Goal: Task Accomplishment & Management: Use online tool/utility

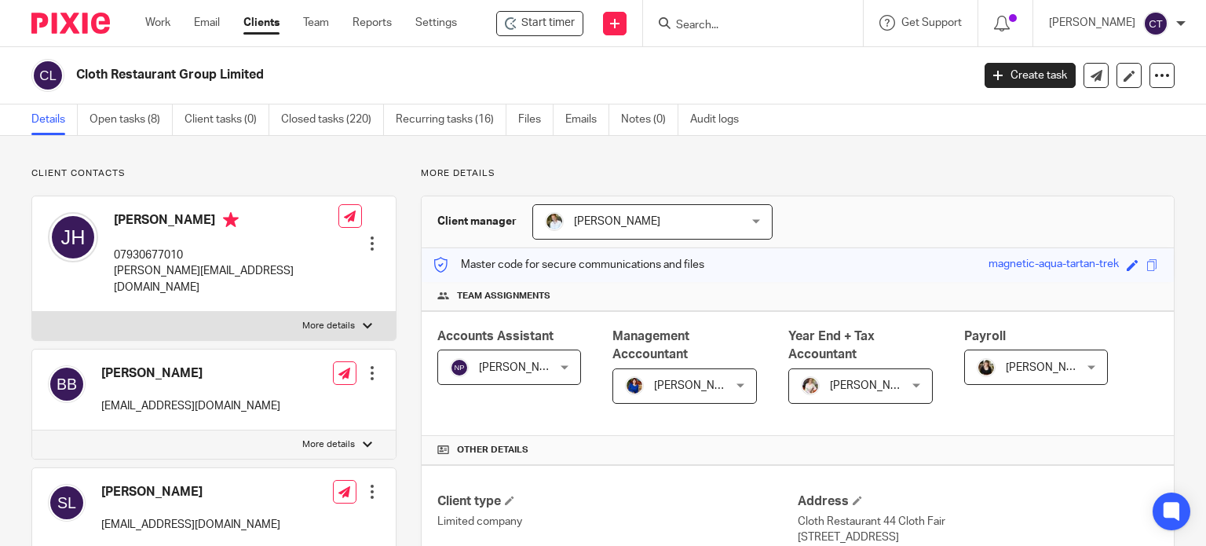
scroll to position [550, 0]
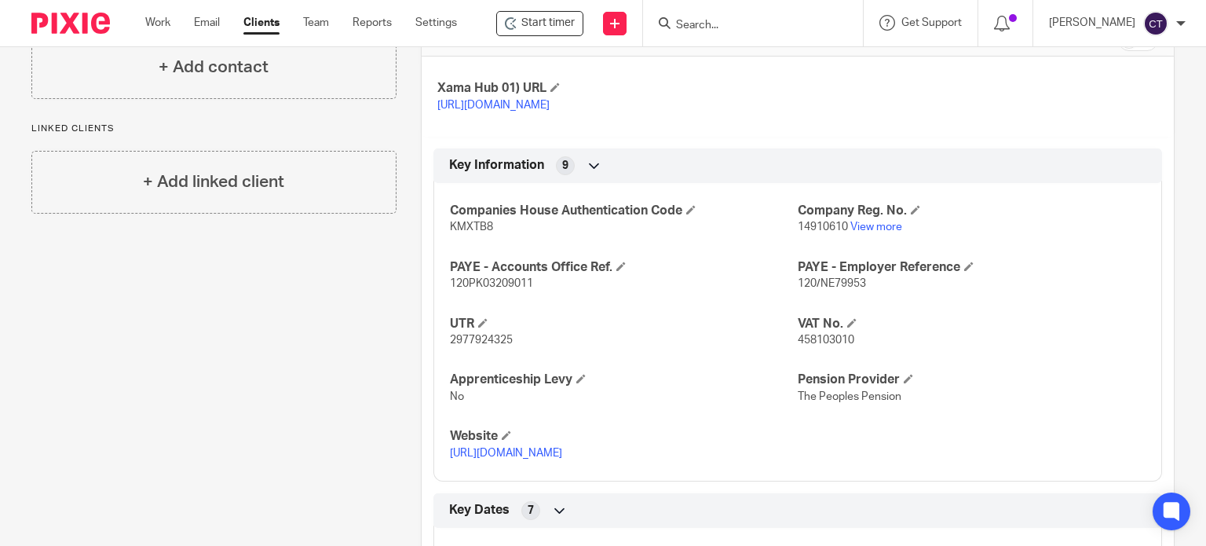
click at [694, 23] on input "Search" at bounding box center [745, 26] width 141 height 14
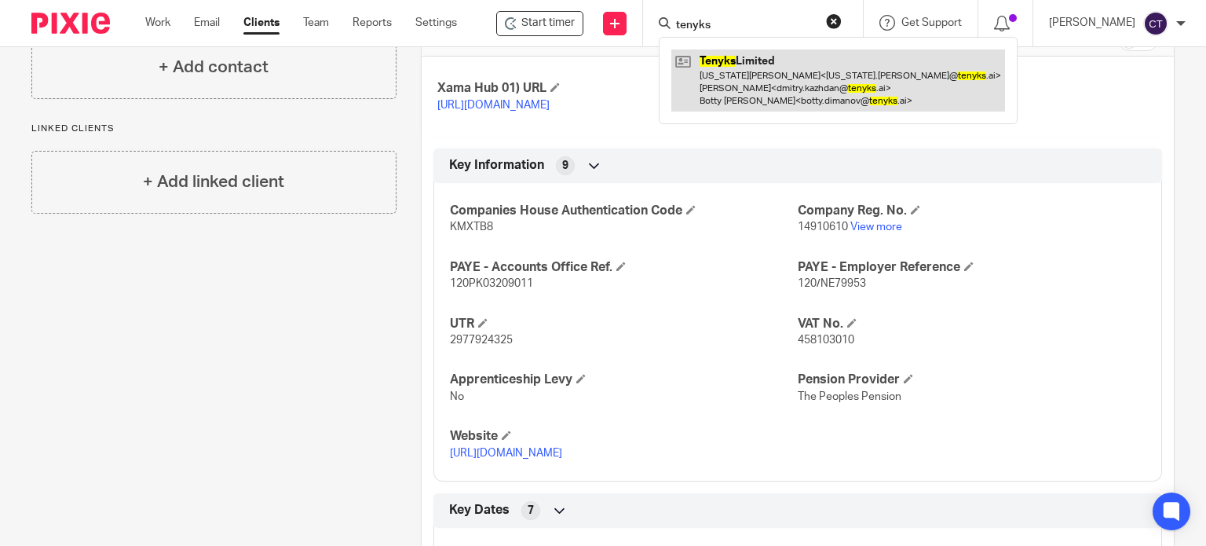
type input "tenyks"
click at [742, 90] on link at bounding box center [838, 80] width 334 height 62
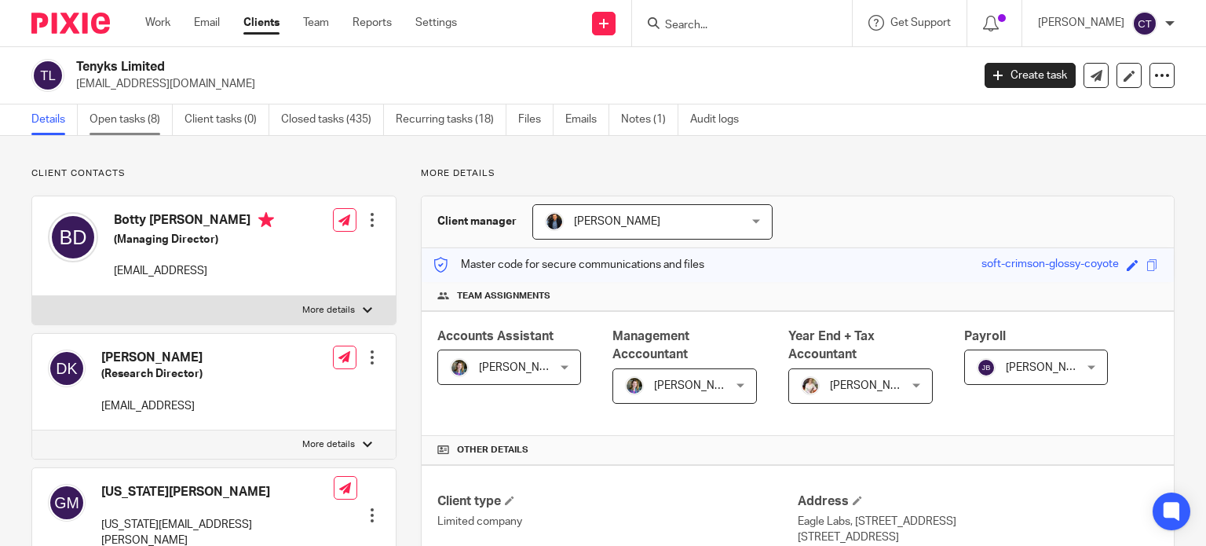
click at [121, 118] on link "Open tasks (8)" at bounding box center [131, 119] width 83 height 31
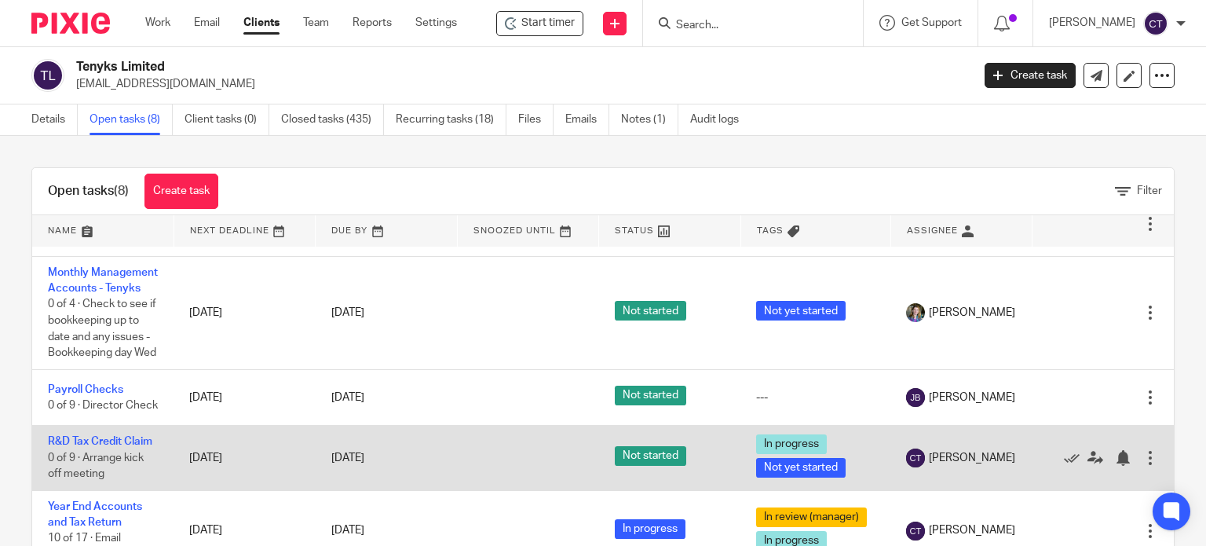
scroll to position [411, 0]
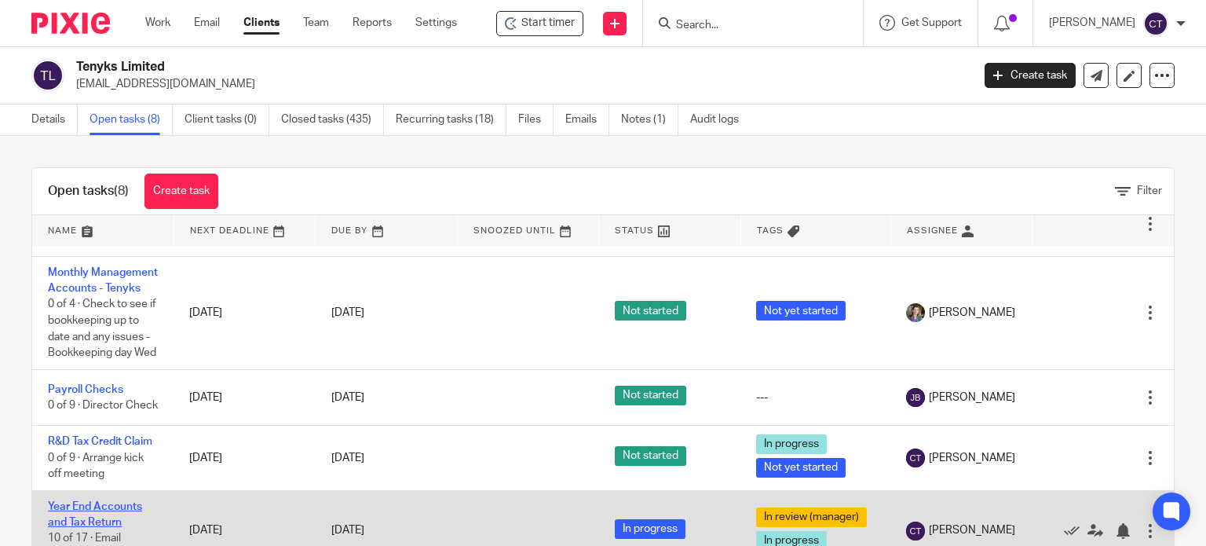
click at [68, 501] on link "Year End Accounts and Tax Return" at bounding box center [95, 514] width 94 height 27
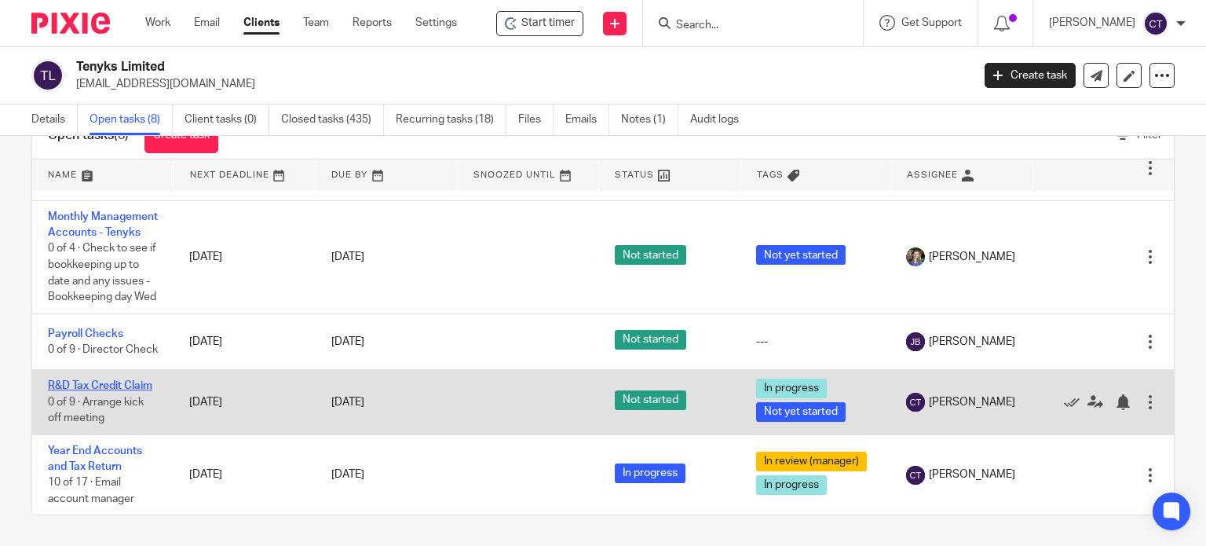
scroll to position [411, 0]
click at [63, 380] on link "R&D Tax Credit Claim" at bounding box center [100, 385] width 104 height 11
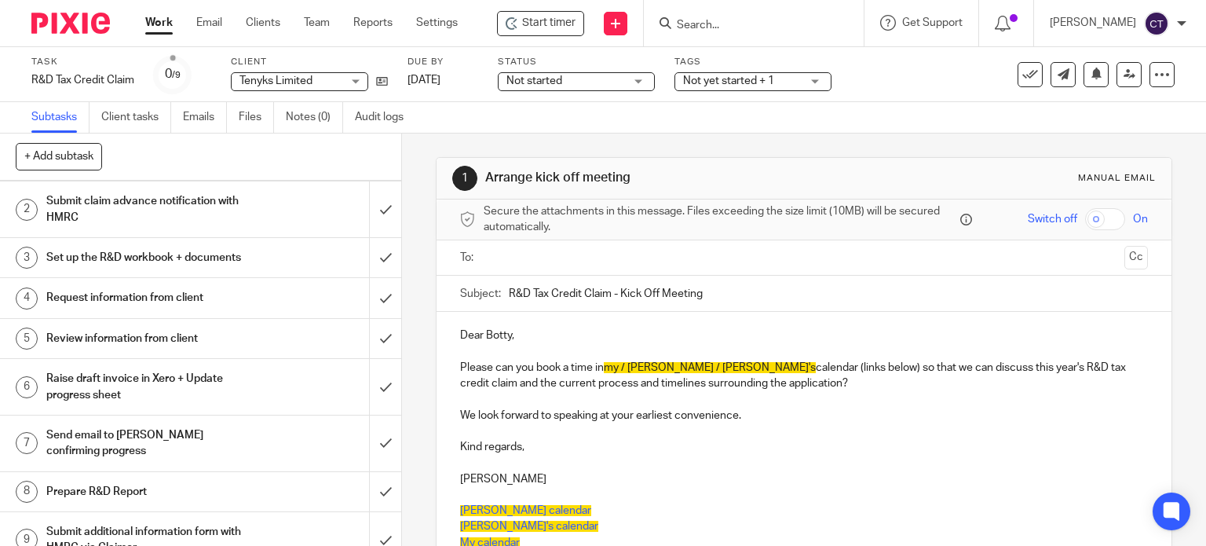
scroll to position [75, 0]
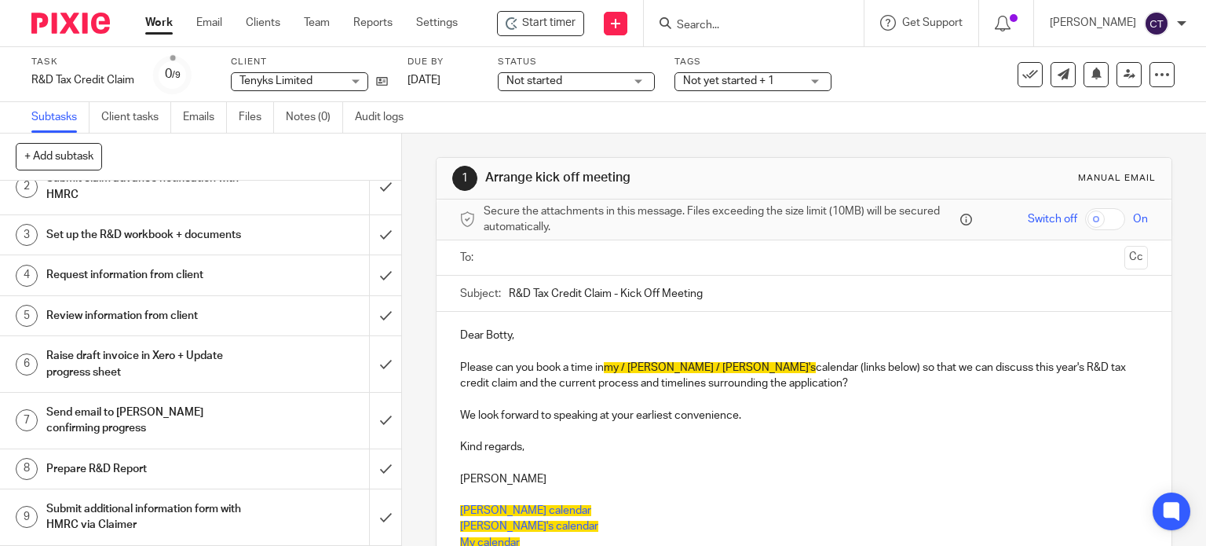
click at [68, 470] on h1 "Prepare R&D Report" at bounding box center [148, 469] width 205 height 24
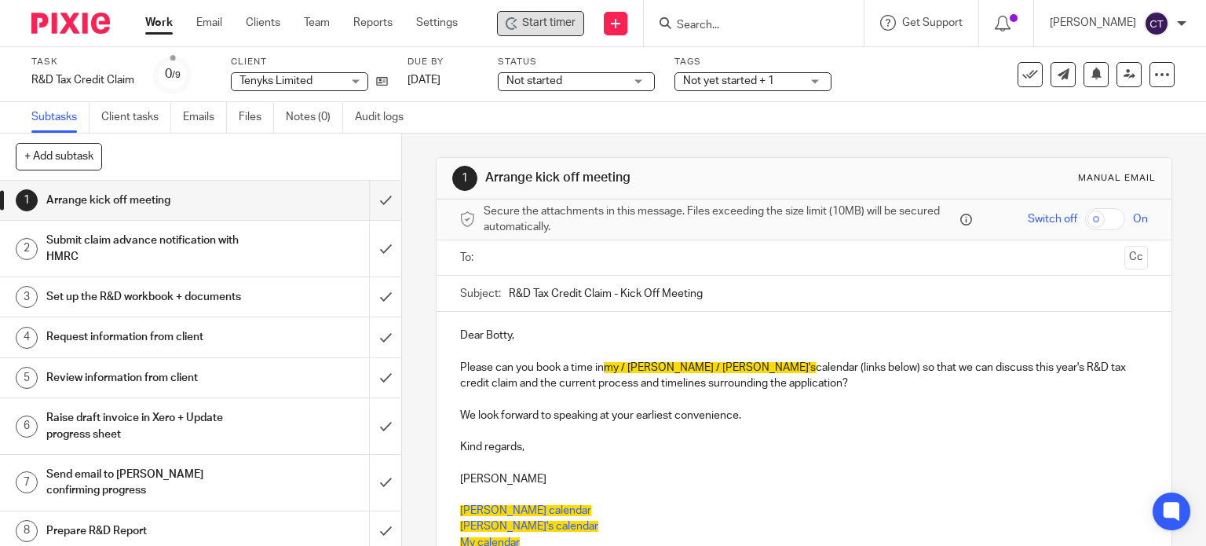
click at [542, 24] on span "Start timer" at bounding box center [548, 23] width 53 height 16
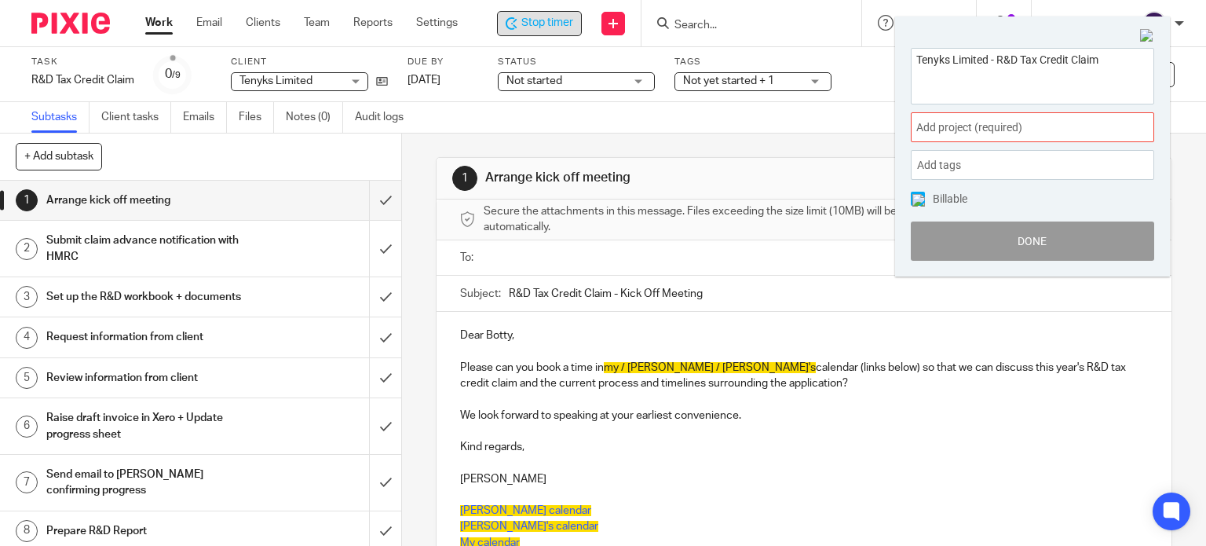
click at [942, 135] on div "Add project (required) :" at bounding box center [1032, 127] width 243 height 30
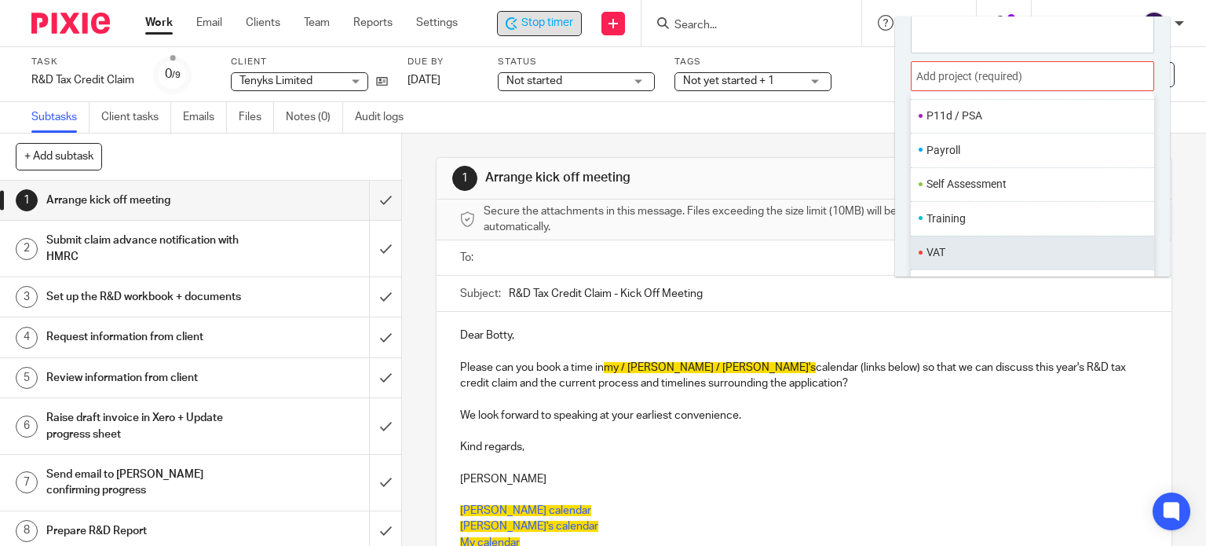
scroll to position [77, 0]
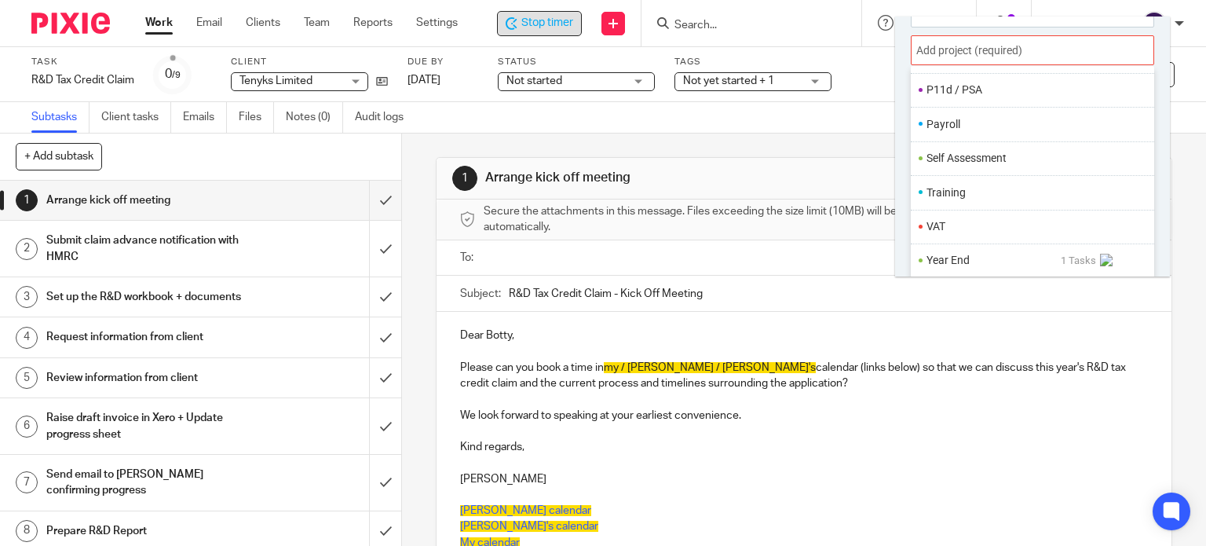
click at [945, 255] on li "Year End" at bounding box center [994, 260] width 134 height 16
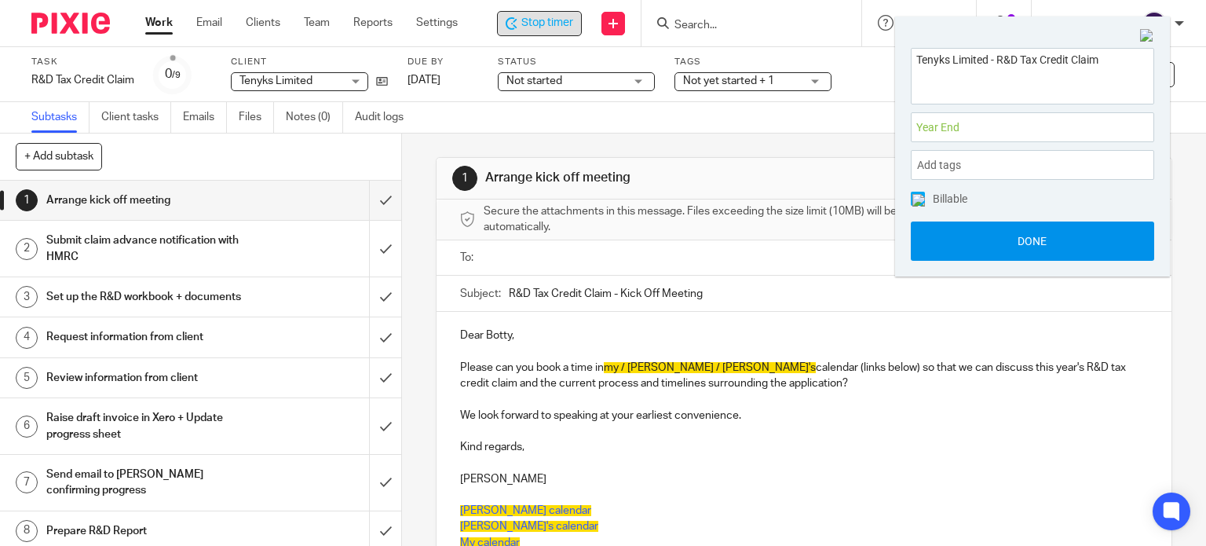
scroll to position [0, 0]
click at [969, 243] on button "Done" at bounding box center [1032, 240] width 243 height 39
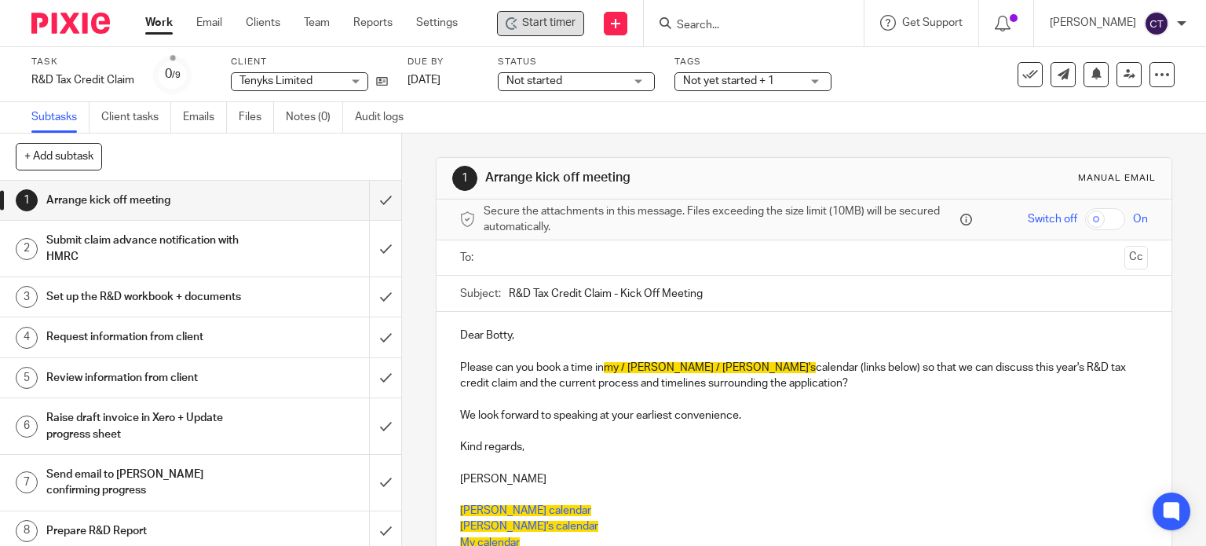
click at [706, 19] on input "Search" at bounding box center [745, 26] width 141 height 14
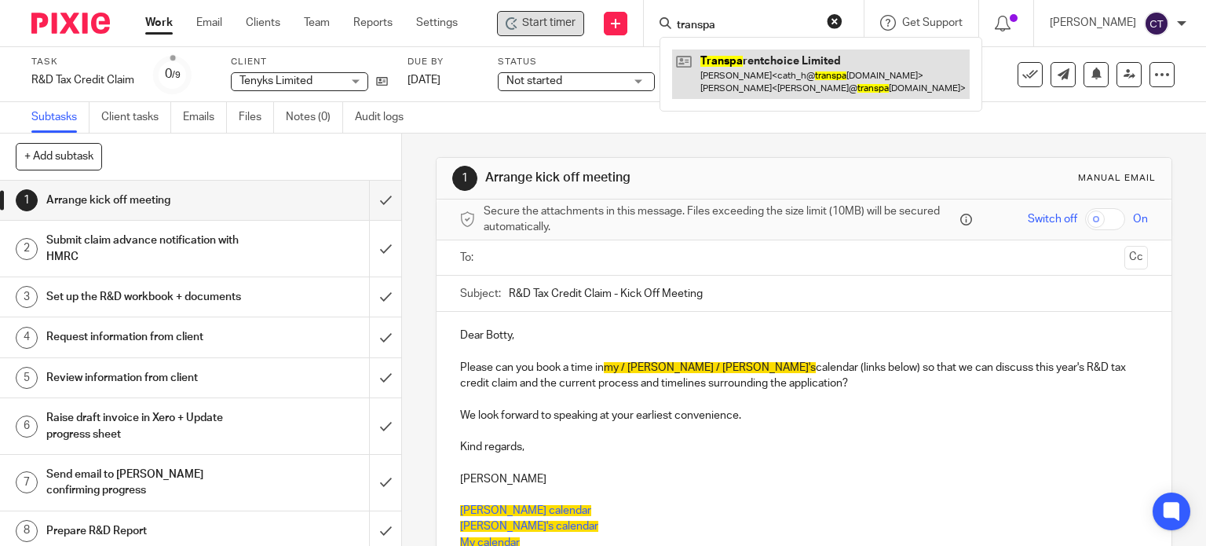
type input "transpa"
click at [740, 81] on link at bounding box center [821, 73] width 298 height 49
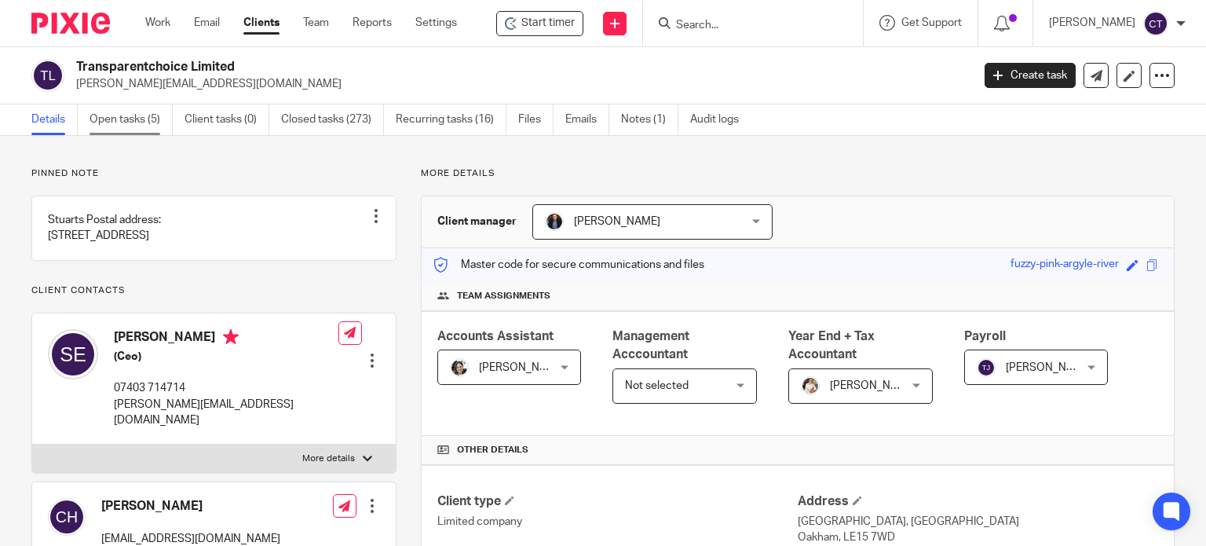
click at [105, 125] on link "Open tasks (5)" at bounding box center [131, 119] width 83 height 31
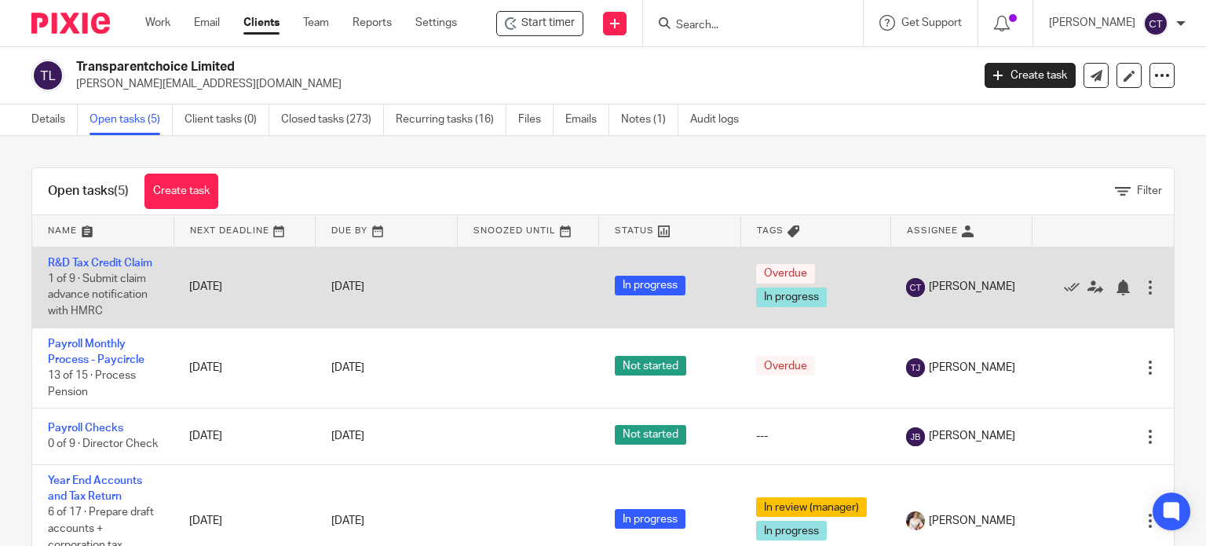
click at [1143, 291] on div at bounding box center [1151, 288] width 16 height 16
click at [1064, 295] on icon at bounding box center [1072, 288] width 16 height 16
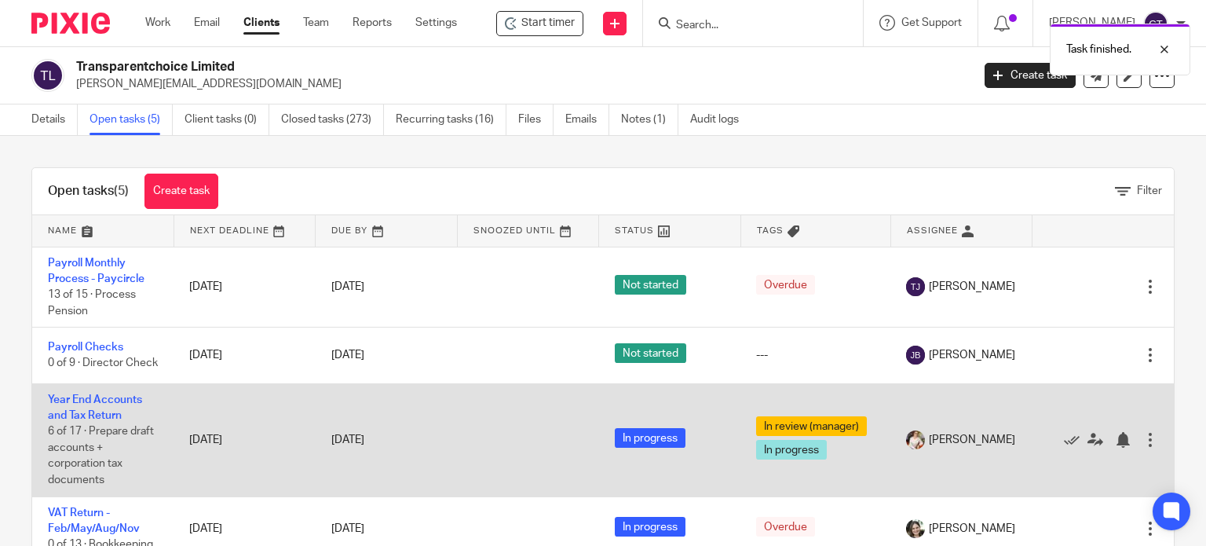
scroll to position [30, 0]
click at [65, 394] on link "Year End Accounts and Tax Return" at bounding box center [95, 407] width 94 height 27
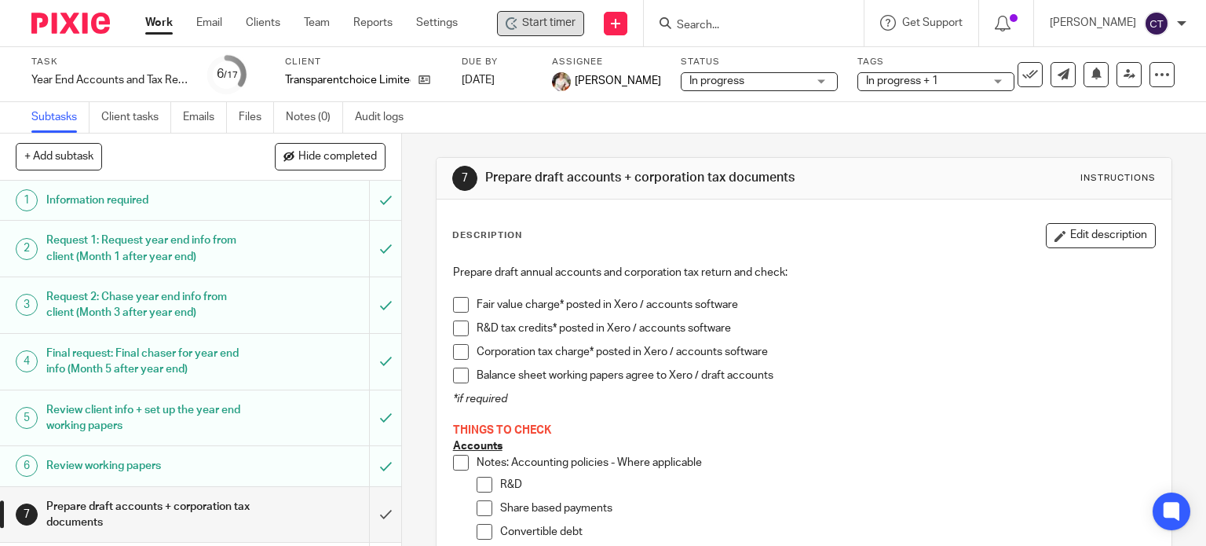
click at [559, 16] on span "Start timer" at bounding box center [548, 23] width 53 height 16
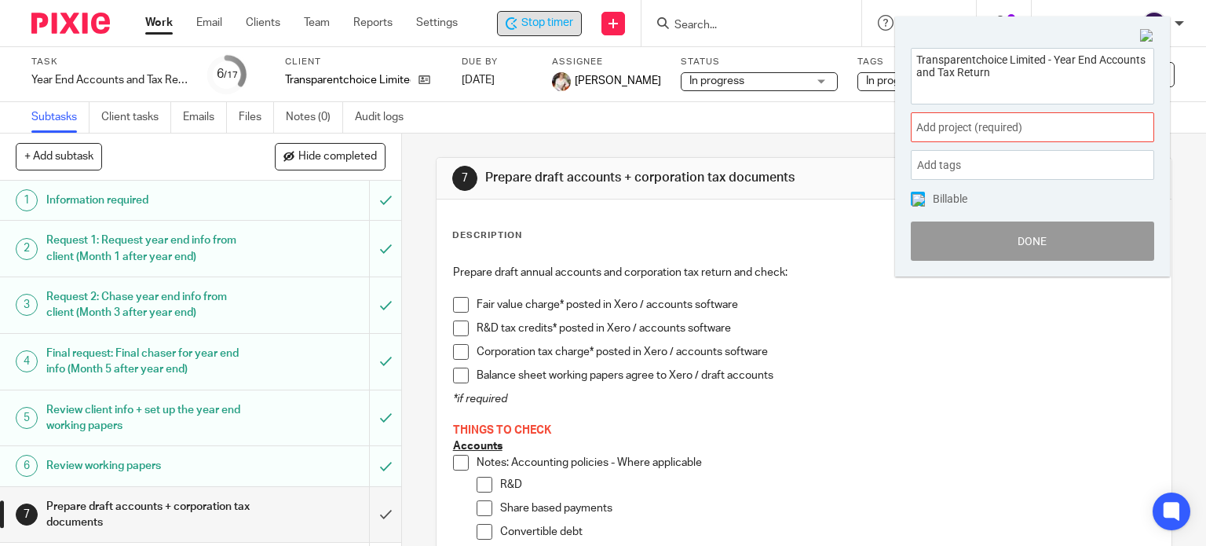
click at [944, 128] on span "Add project (required) :" at bounding box center [1015, 127] width 198 height 16
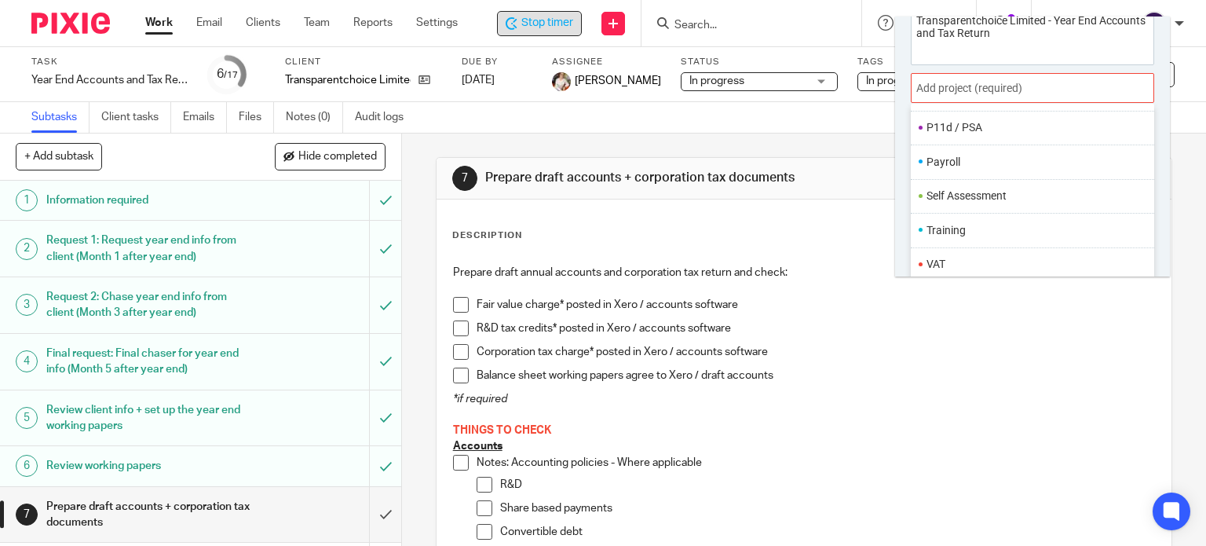
scroll to position [77, 0]
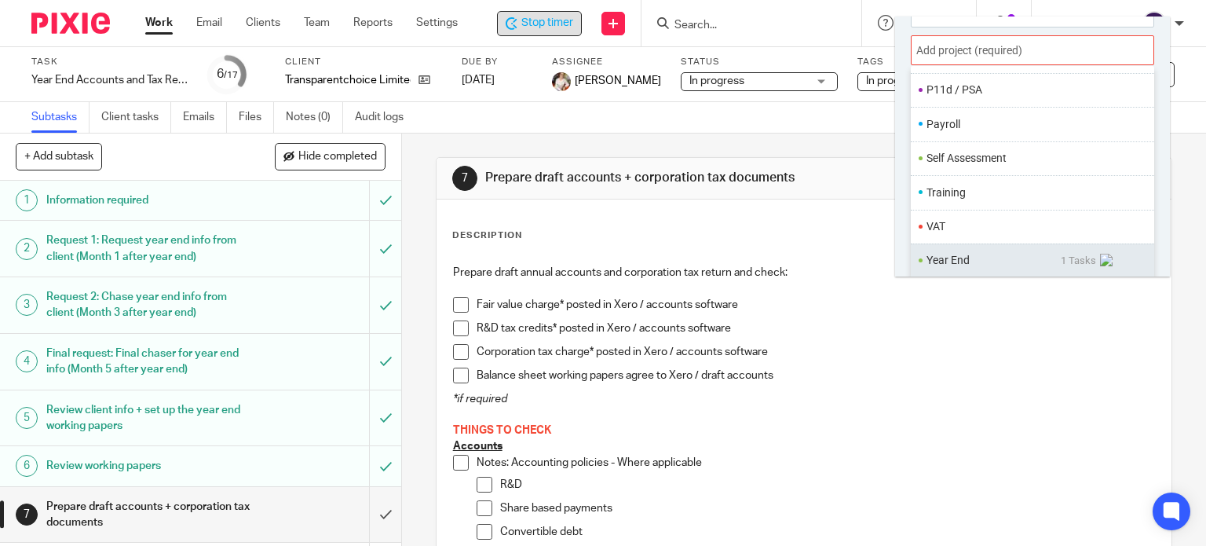
click at [969, 262] on li "Year End" at bounding box center [994, 260] width 134 height 16
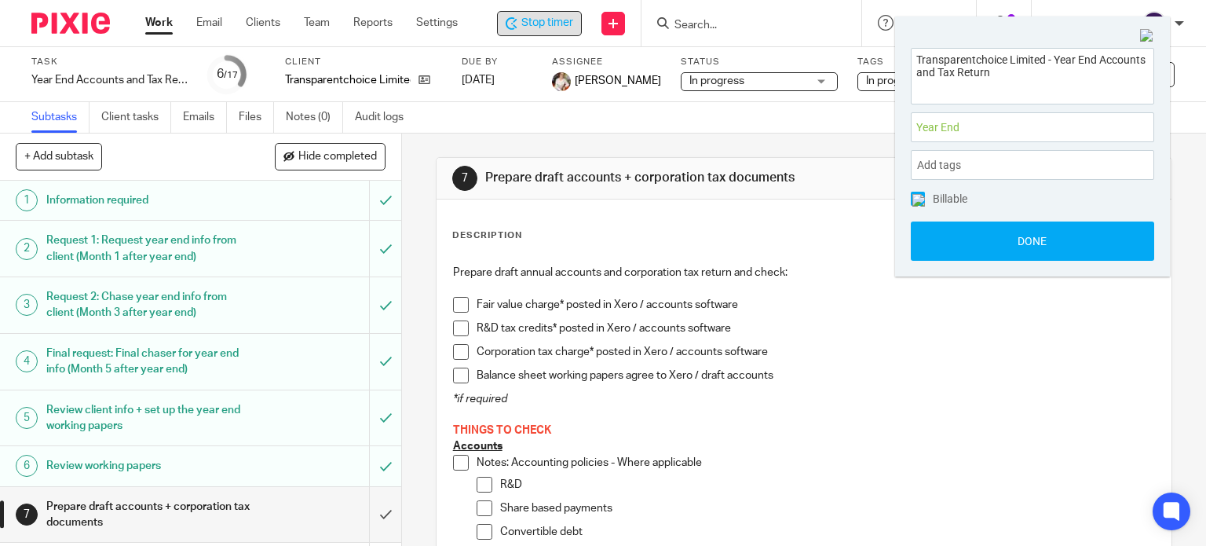
scroll to position [0, 0]
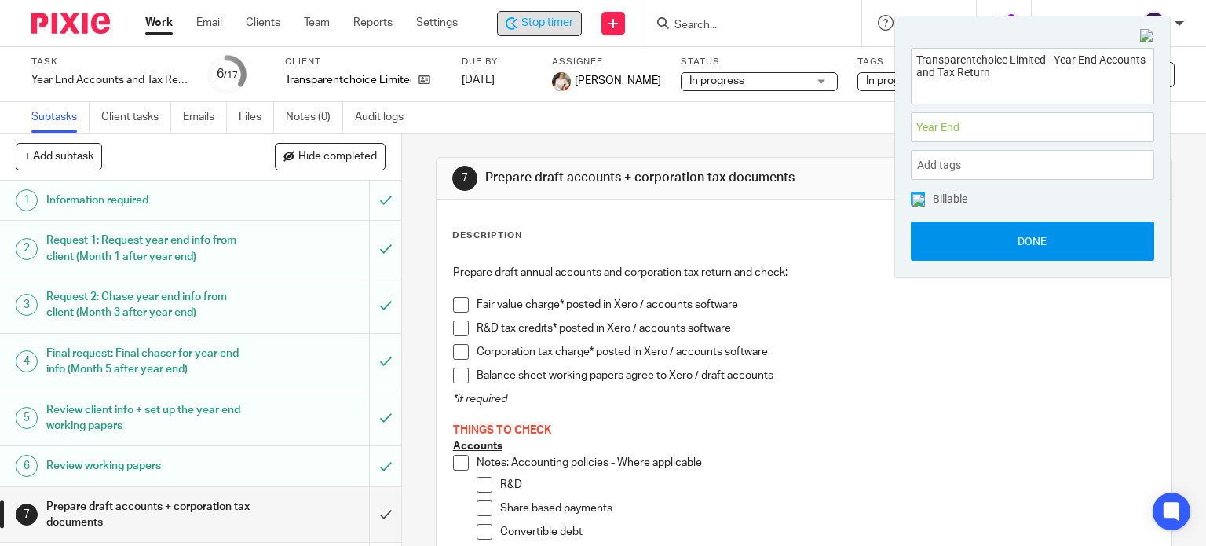
click at [968, 250] on button "Done" at bounding box center [1032, 240] width 243 height 39
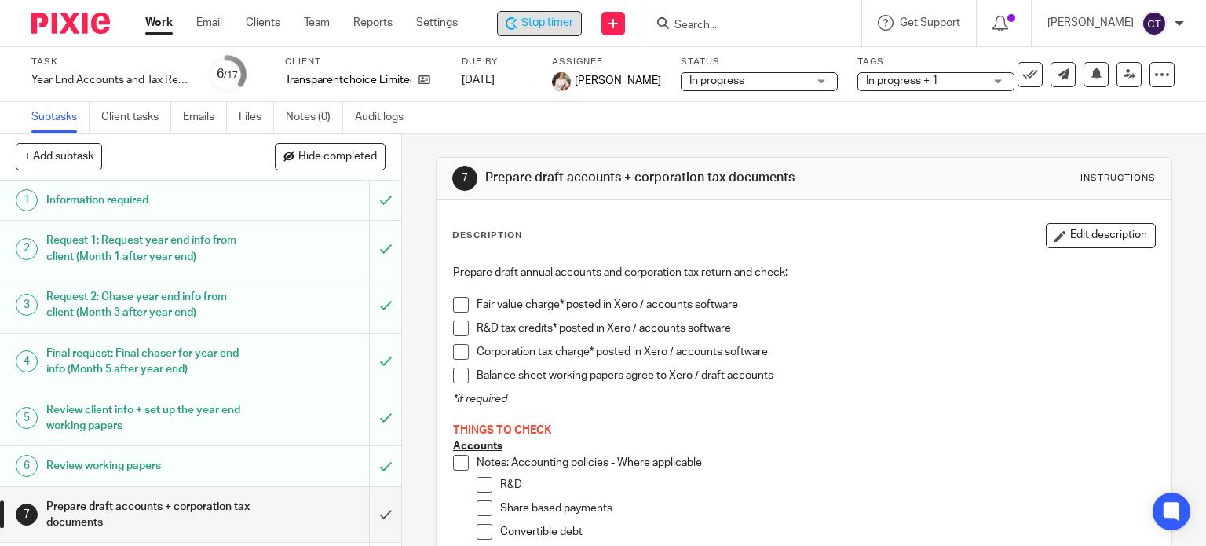
click at [525, 26] on span "Stop timer" at bounding box center [547, 23] width 52 height 16
click at [708, 24] on input "Search" at bounding box center [745, 26] width 141 height 14
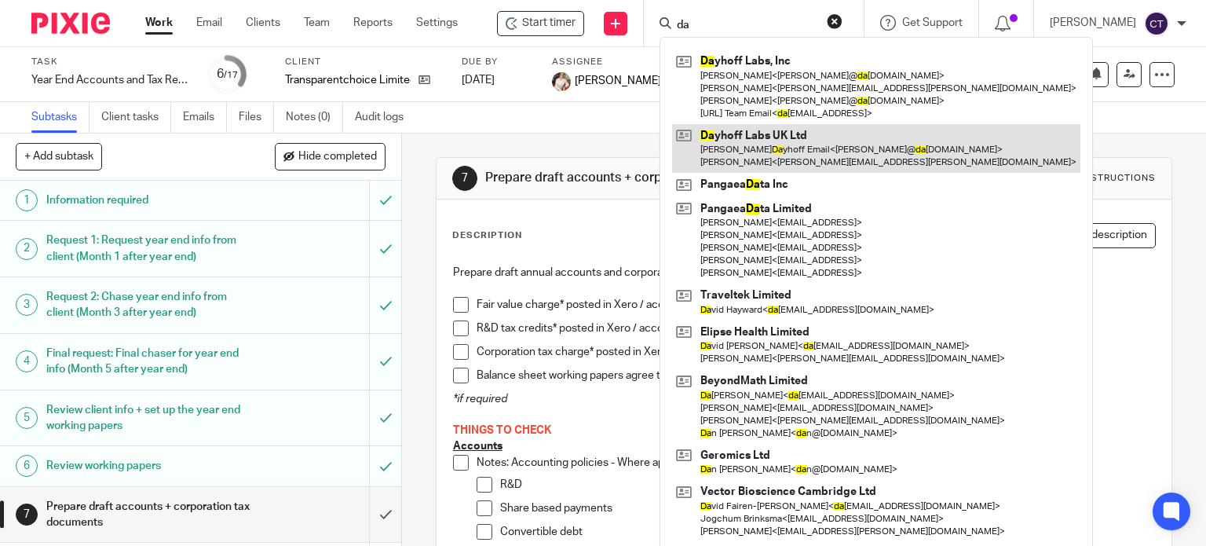
type input "da"
click at [752, 141] on link at bounding box center [876, 148] width 408 height 49
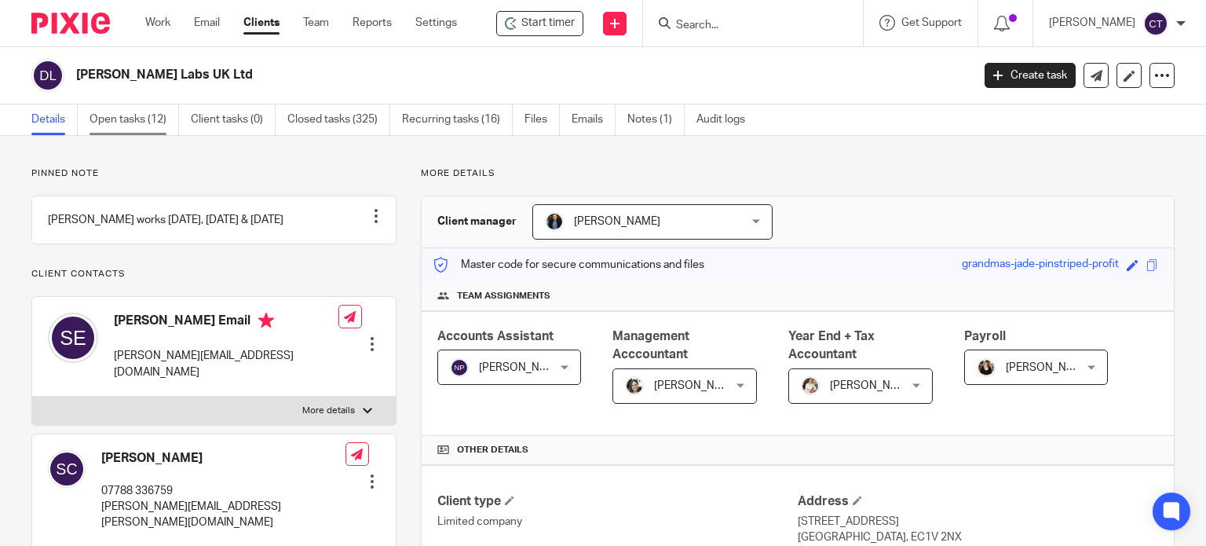
click at [137, 120] on link "Open tasks (12)" at bounding box center [135, 119] width 90 height 31
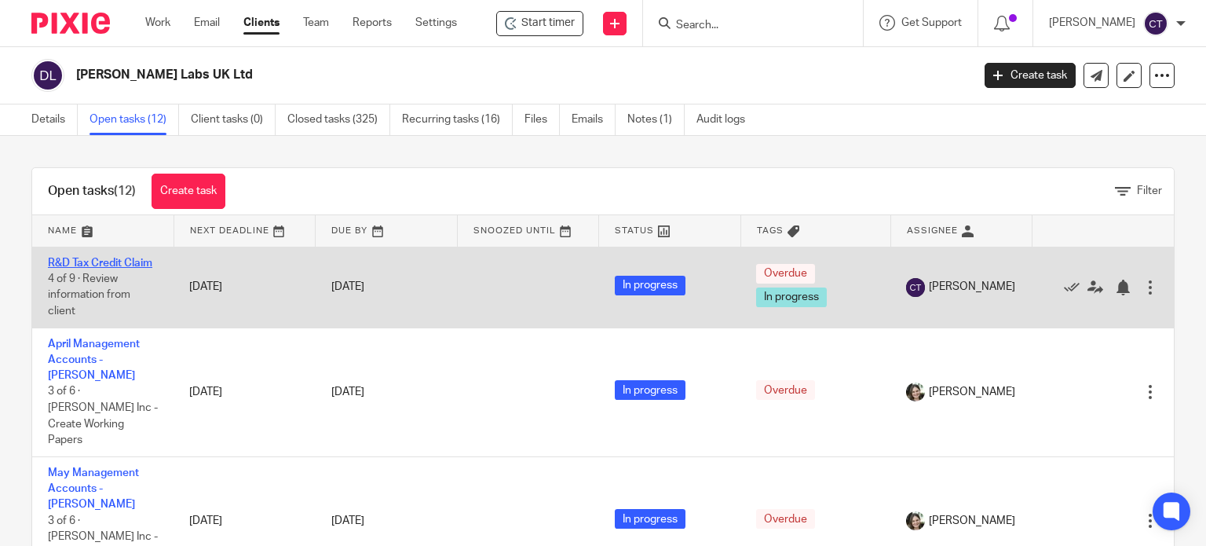
click at [91, 263] on link "R&D Tax Credit Claim" at bounding box center [100, 263] width 104 height 11
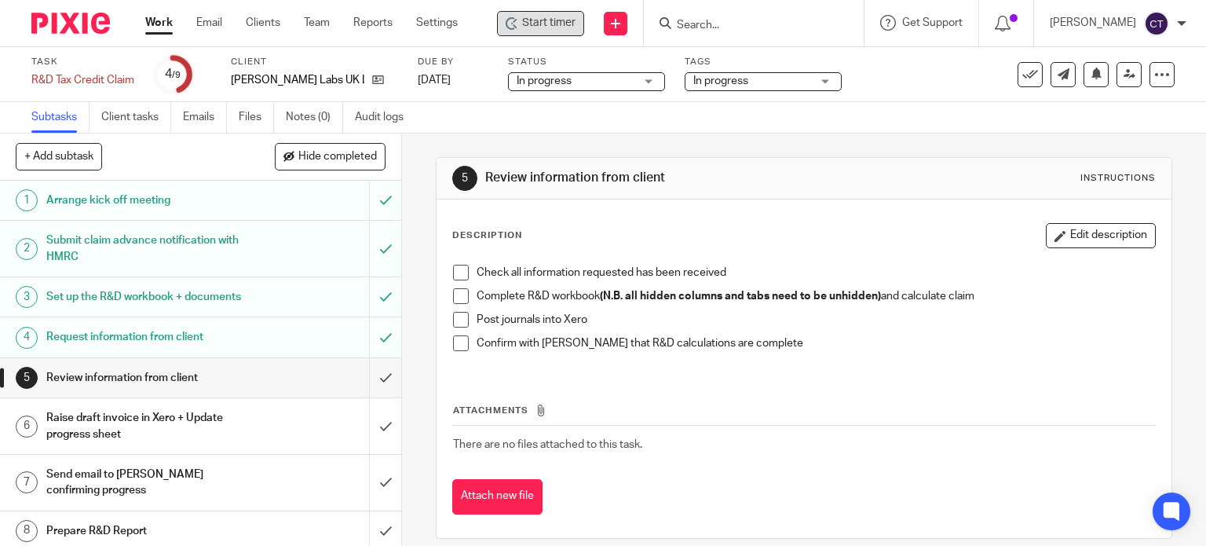
click at [514, 18] on icon at bounding box center [512, 23] width 13 height 13
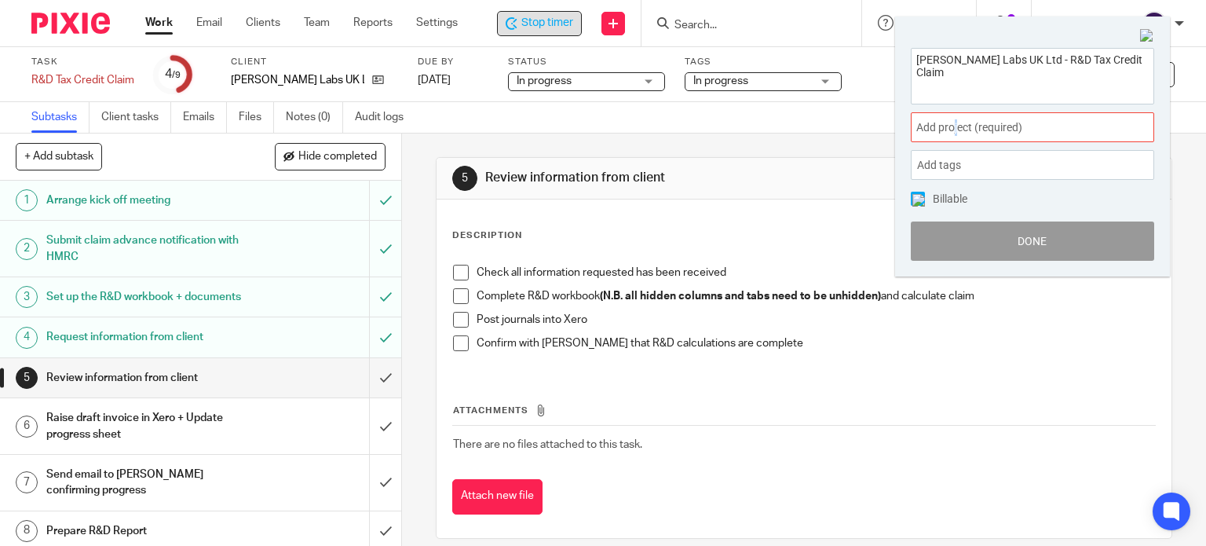
click at [956, 126] on span "Add project (required) :" at bounding box center [1015, 127] width 198 height 16
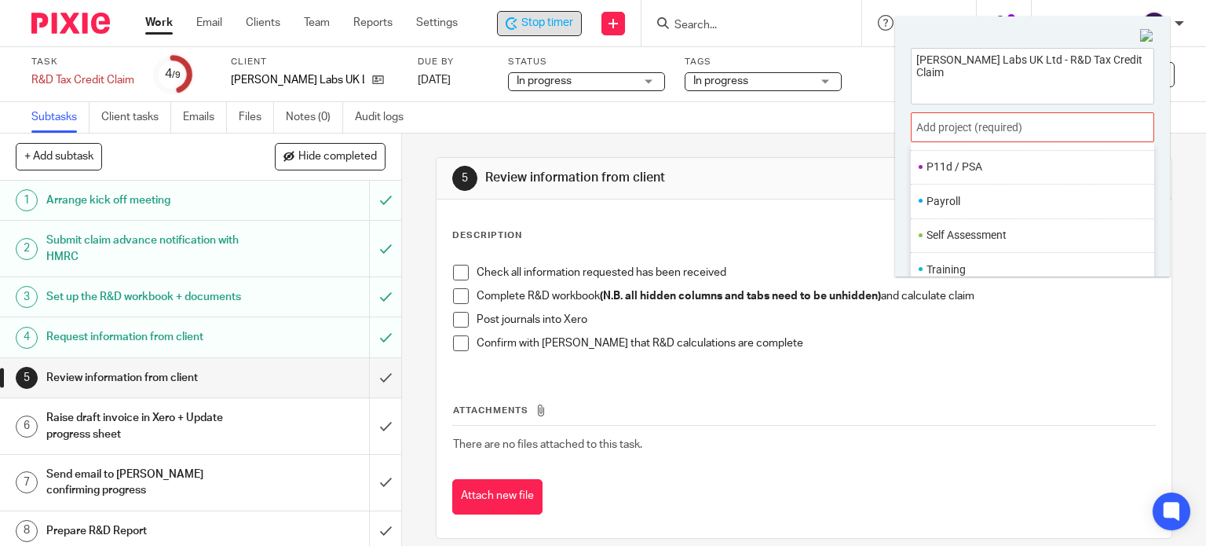
scroll to position [77, 0]
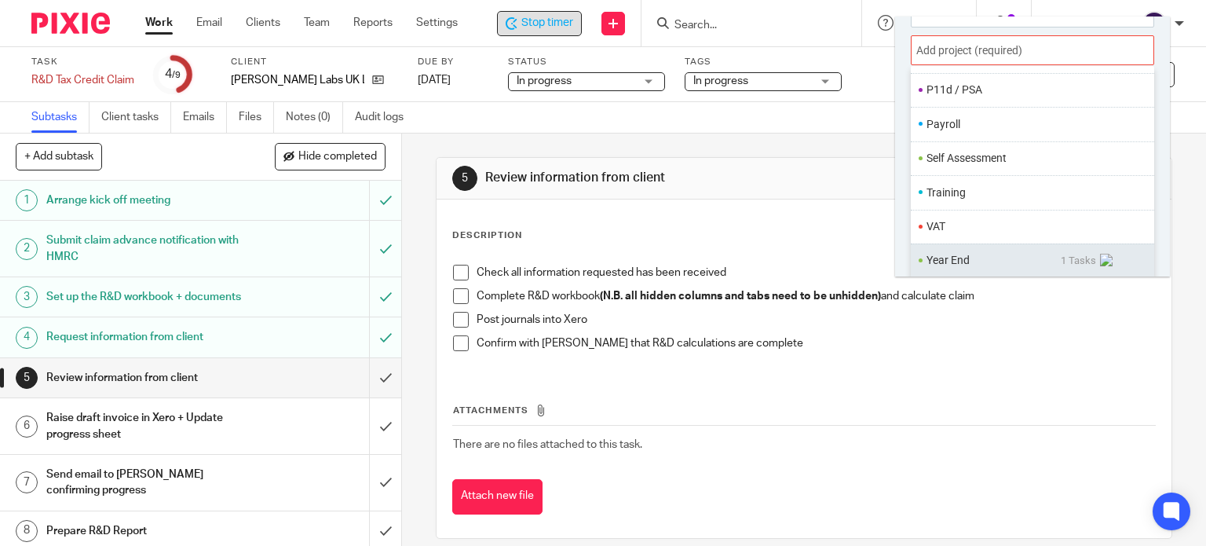
click at [965, 266] on ul "Year End 1 Tasks" at bounding box center [1032, 260] width 243 height 34
click at [957, 259] on li "Year End" at bounding box center [994, 260] width 134 height 16
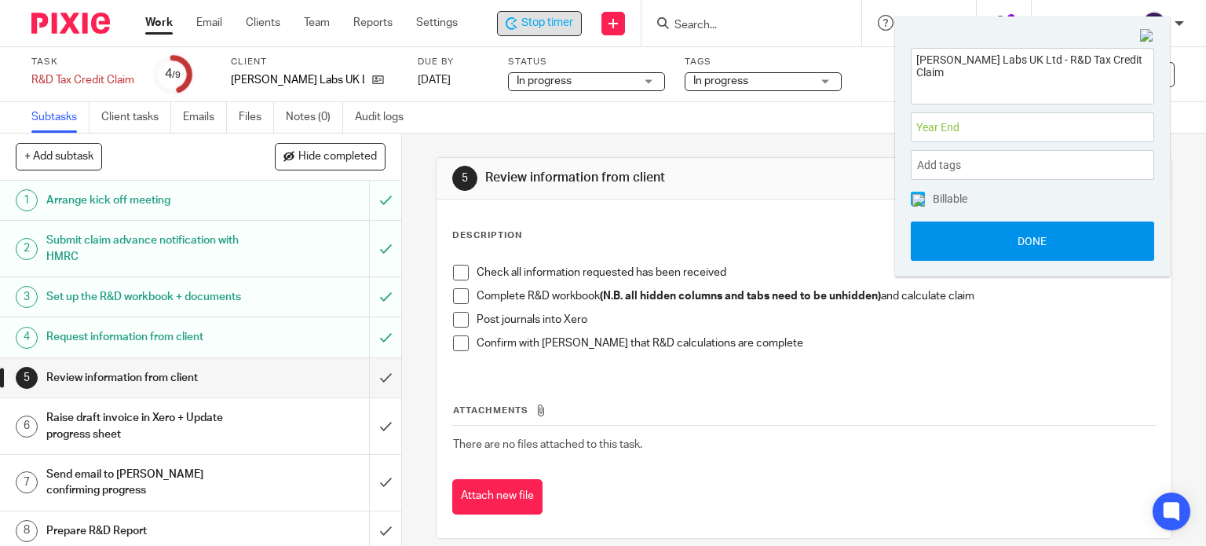
click at [1006, 232] on button "Done" at bounding box center [1032, 240] width 243 height 39
